Goal: Task Accomplishment & Management: Manage account settings

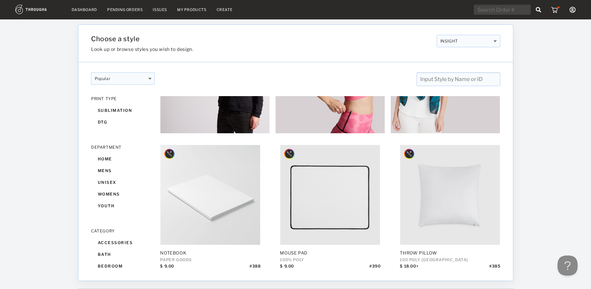
scroll to position [171, 0]
click at [469, 81] on input "text" at bounding box center [458, 79] width 84 height 14
click at [223, 10] on link "Create" at bounding box center [225, 9] width 16 height 5
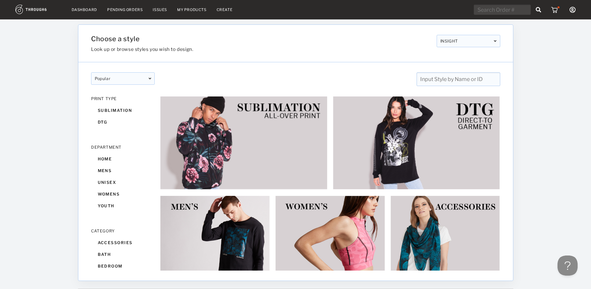
click at [483, 79] on input "text" at bounding box center [458, 79] width 84 height 14
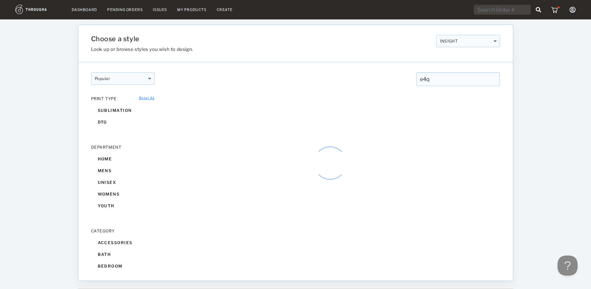
click at [446, 81] on input "e4q" at bounding box center [458, 79] width 84 height 14
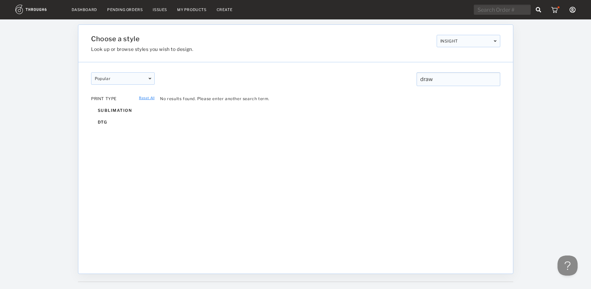
click at [452, 81] on input "draw" at bounding box center [458, 79] width 84 height 14
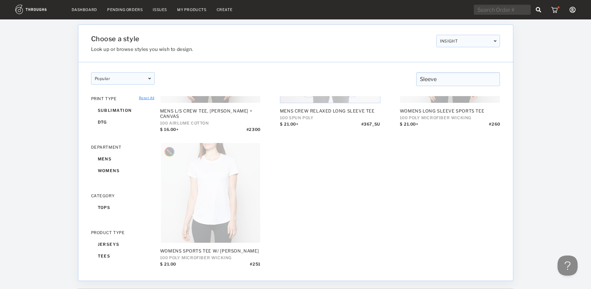
scroll to position [94, 0]
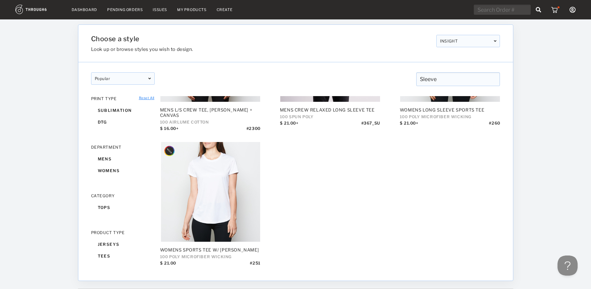
drag, startPoint x: 452, startPoint y: 74, endPoint x: 450, endPoint y: 78, distance: 4.8
click at [452, 74] on input "Sleeve" at bounding box center [458, 79] width 84 height 14
click at [450, 78] on input "Sleeve" at bounding box center [458, 79] width 84 height 14
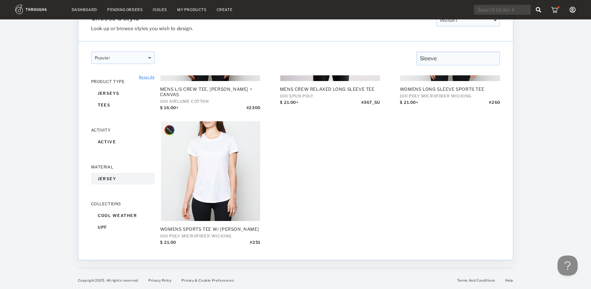
scroll to position [21, 0]
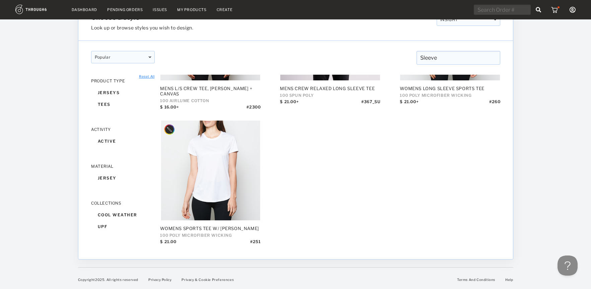
type input "Sleeve"
click at [226, 8] on link "Create" at bounding box center [225, 9] width 16 height 5
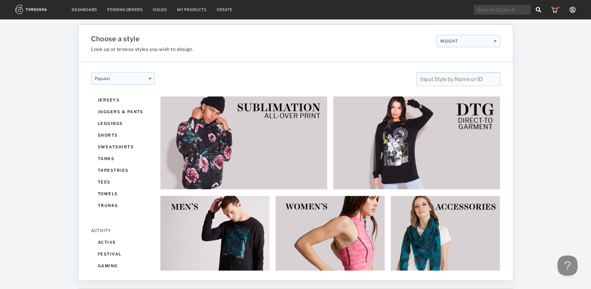
scroll to position [491, 0]
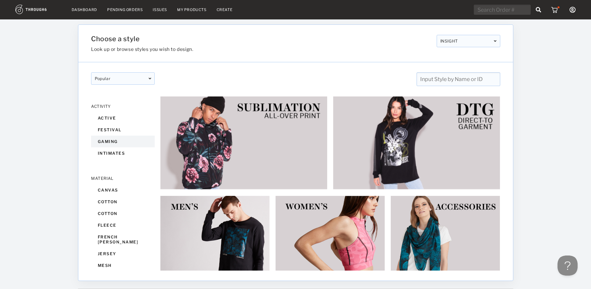
click at [119, 141] on div "gaming" at bounding box center [123, 142] width 64 height 12
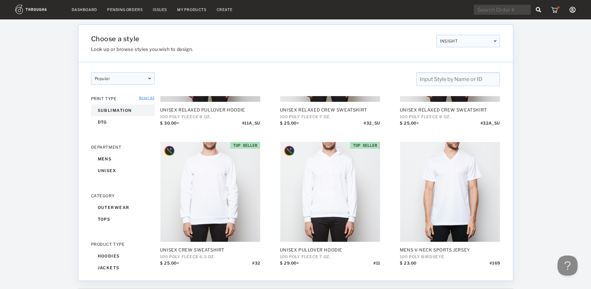
click at [111, 113] on div "sublimation" at bounding box center [123, 110] width 64 height 12
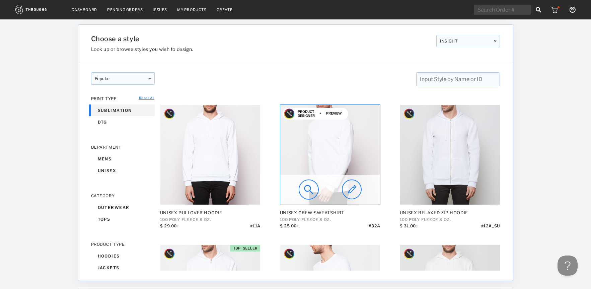
scroll to position [135, 0]
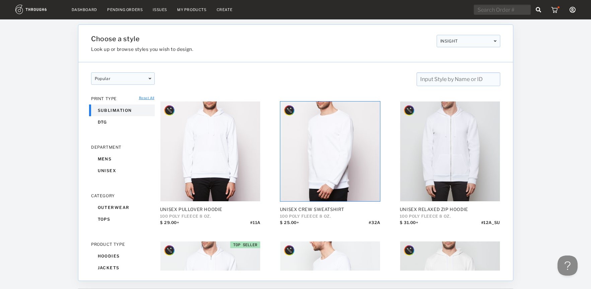
click at [154, 96] on div "PRINT TYPE" at bounding box center [123, 98] width 64 height 5
click at [145, 98] on link "Reset All" at bounding box center [146, 98] width 15 height 4
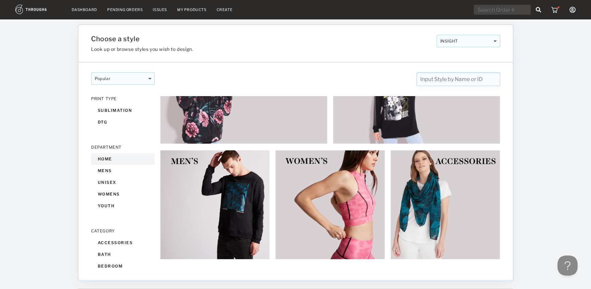
scroll to position [135, 0]
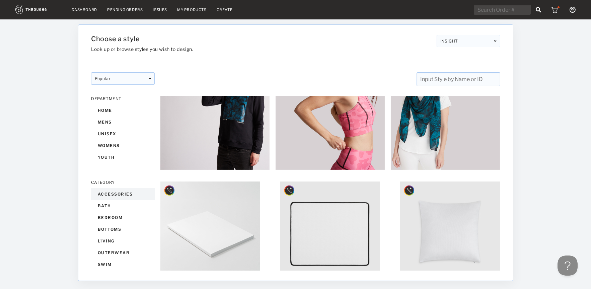
click at [119, 190] on div "accessories" at bounding box center [123, 194] width 64 height 12
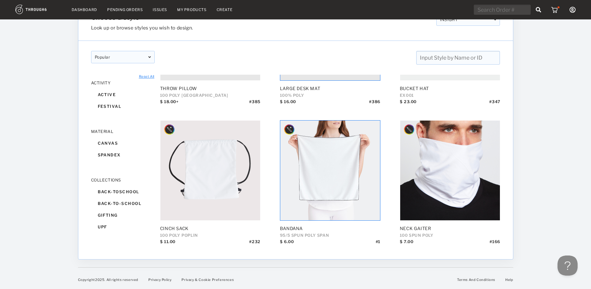
scroll to position [189, 0]
click at [86, 11] on link "Dashboard" at bounding box center [84, 9] width 25 height 5
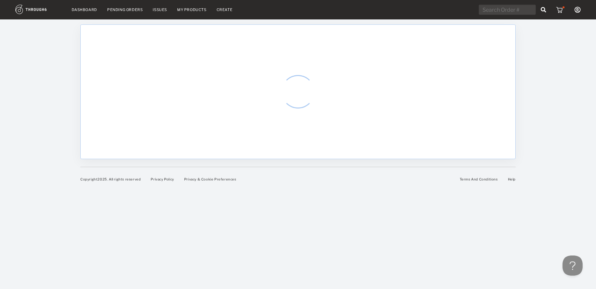
select select "9"
select select "2025"
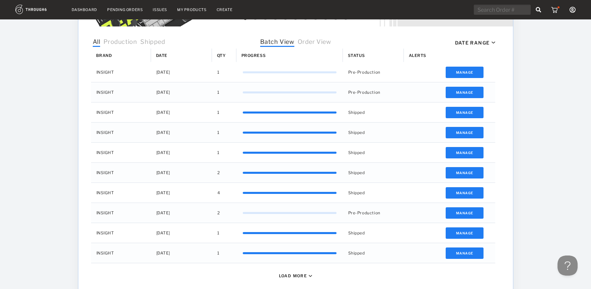
scroll to position [201, 0]
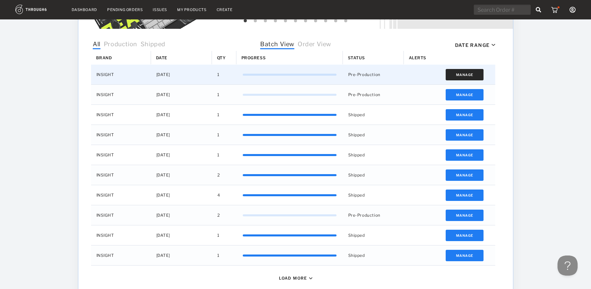
click at [475, 73] on button "Manage" at bounding box center [465, 74] width 38 height 11
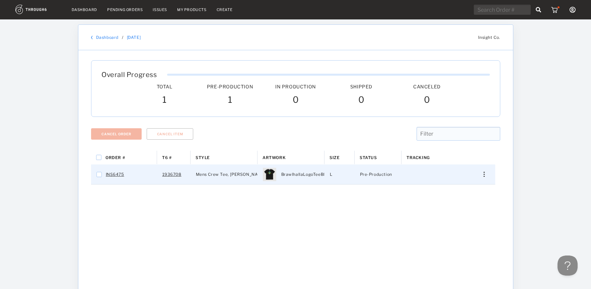
click at [485, 174] on div "Press SPACE to select this row." at bounding box center [481, 174] width 16 height 5
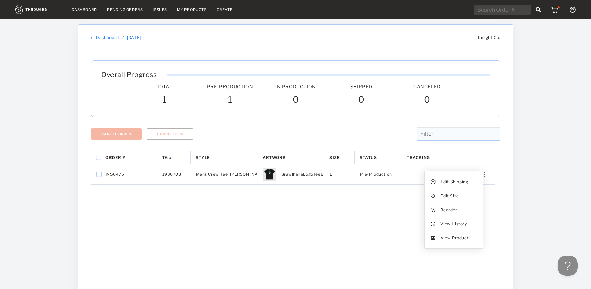
click at [348, 221] on div "Order # T6 # Style" at bounding box center [295, 264] width 409 height 226
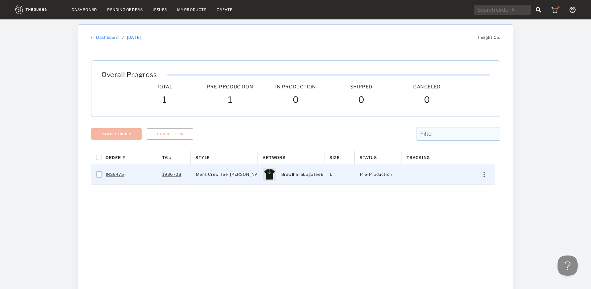
click at [98, 174] on input "Press Space to toggle row selection (unchecked)" at bounding box center [98, 174] width 5 height 5
checkbox input "true"
click at [272, 142] on div at bounding box center [295, 146] width 409 height 10
click at [487, 172] on div "Press SPACE to deselect this row." at bounding box center [481, 174] width 16 height 5
click at [254, 219] on div "Order # T6 # Style" at bounding box center [295, 264] width 409 height 226
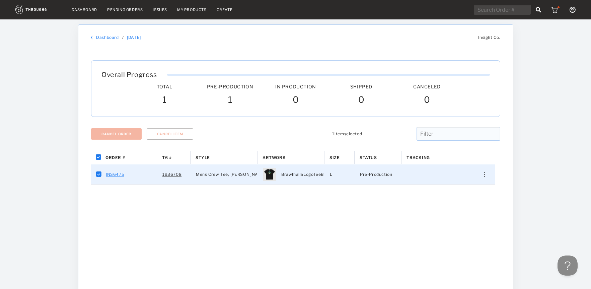
click at [117, 174] on link "INS6475" at bounding box center [115, 174] width 18 height 9
checkbox input "false"
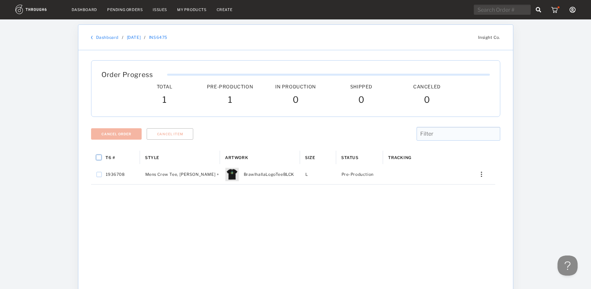
click at [98, 157] on input "Press Space to toggle all rows selection (unchecked)" at bounding box center [98, 157] width 5 height 5
checkbox input "true"
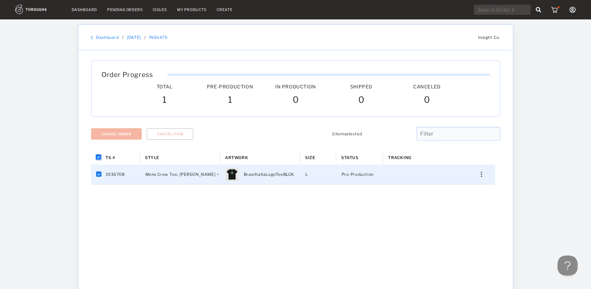
click at [99, 156] on input "Press Space to toggle all rows selection (checked)" at bounding box center [98, 157] width 5 height 5
checkbox input "false"
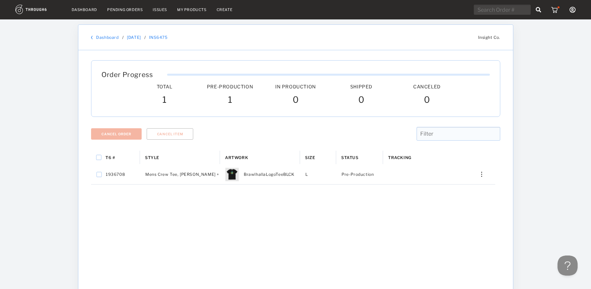
click at [90, 9] on link "Dashboard" at bounding box center [84, 9] width 25 height 5
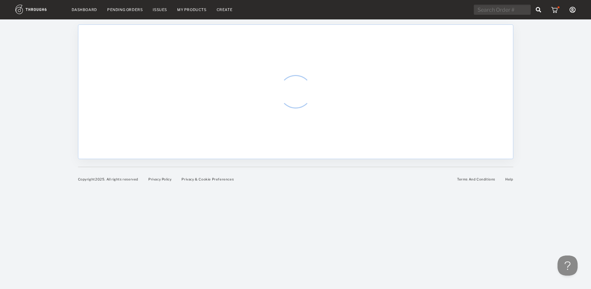
select select "9"
select select "2025"
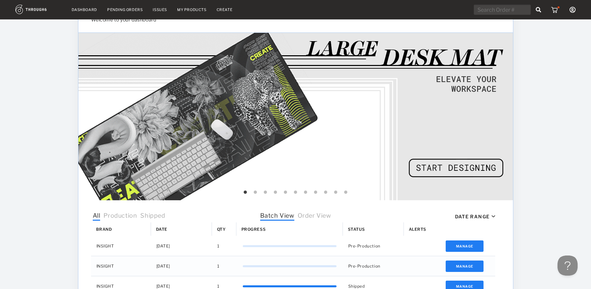
scroll to position [137, 0]
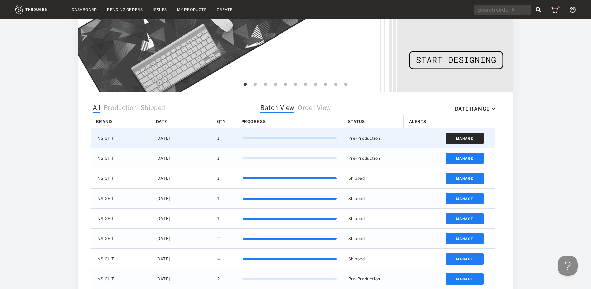
click at [468, 138] on button "Manage" at bounding box center [465, 138] width 38 height 11
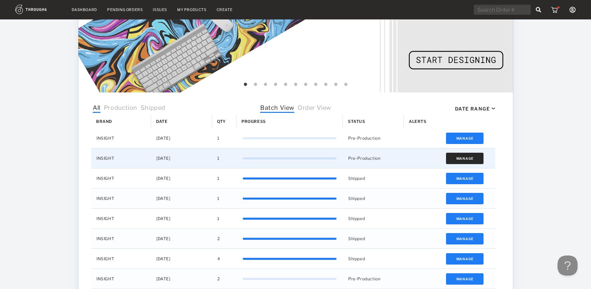
click at [475, 159] on button "Manage" at bounding box center [465, 158] width 38 height 11
